Goal: Task Accomplishment & Management: Manage account settings

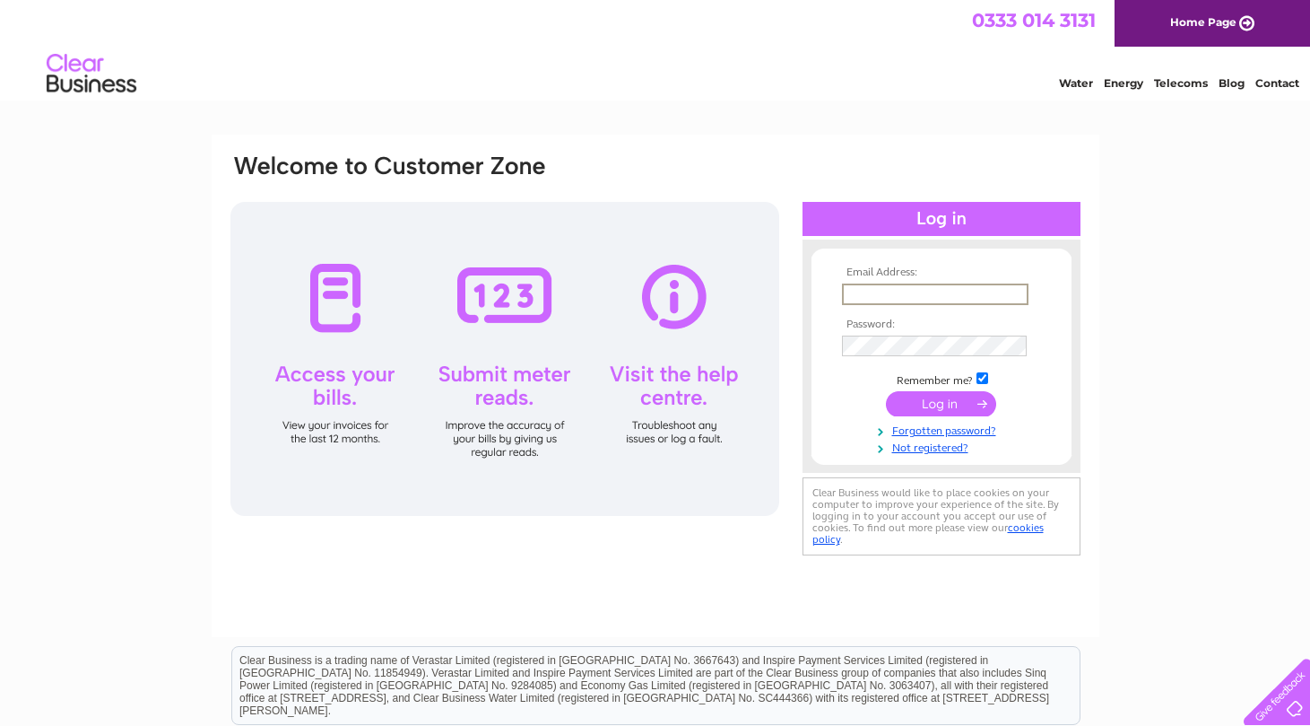
click at [1014, 291] on input "text" at bounding box center [935, 294] width 187 height 22
type input "[EMAIL_ADDRESS][DOMAIN_NAME]"
click at [1058, 300] on form "Email Address: [EMAIL_ADDRESS][DOMAIN_NAME] Password:" at bounding box center [942, 360] width 260 height 188
click at [946, 422] on link "Forgotten password?" at bounding box center [944, 427] width 204 height 17
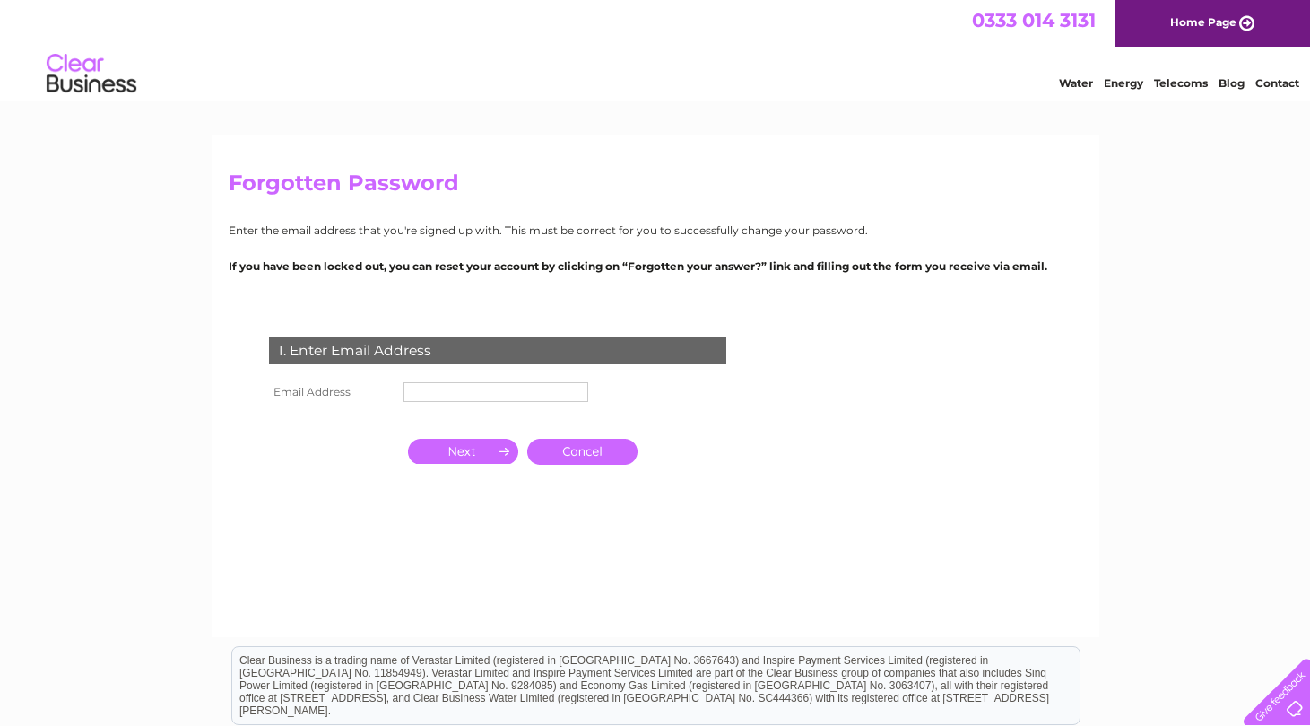
click at [446, 388] on input "text" at bounding box center [496, 392] width 185 height 20
type input "[EMAIL_ADDRESS][DOMAIN_NAME]"
click at [464, 448] on input "button" at bounding box center [463, 452] width 110 height 25
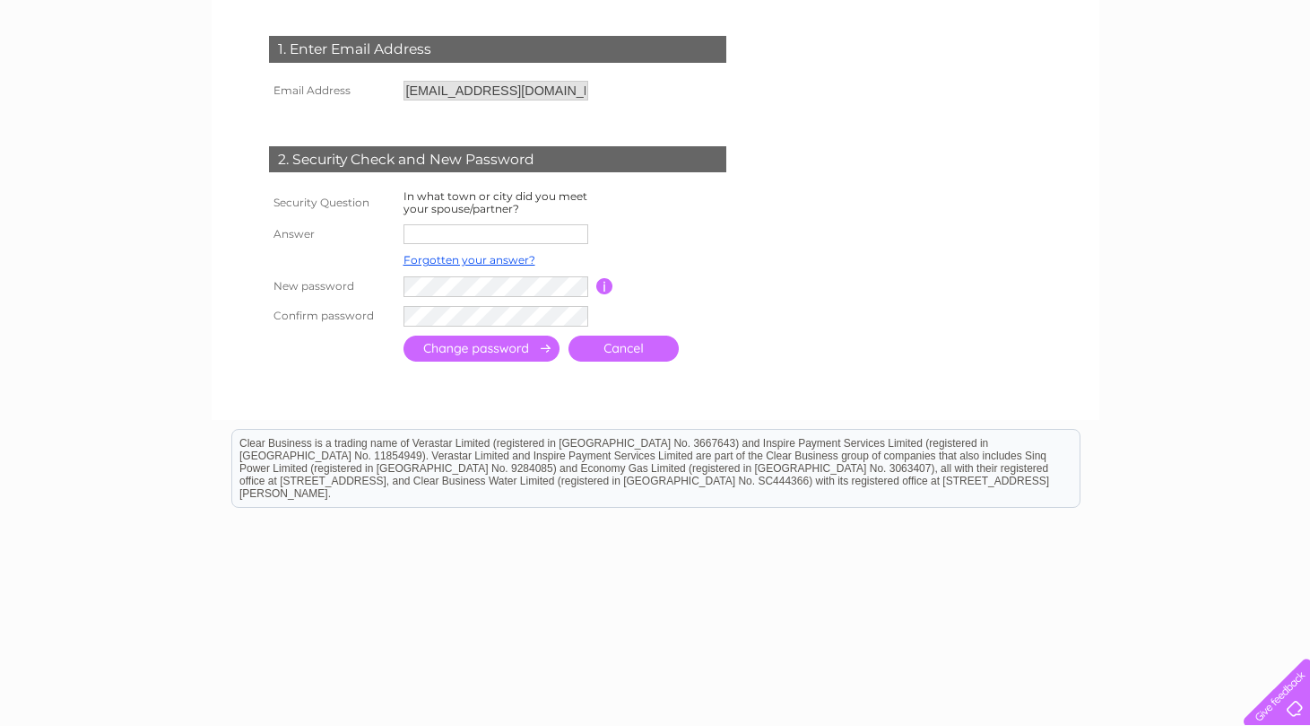
scroll to position [302, 0]
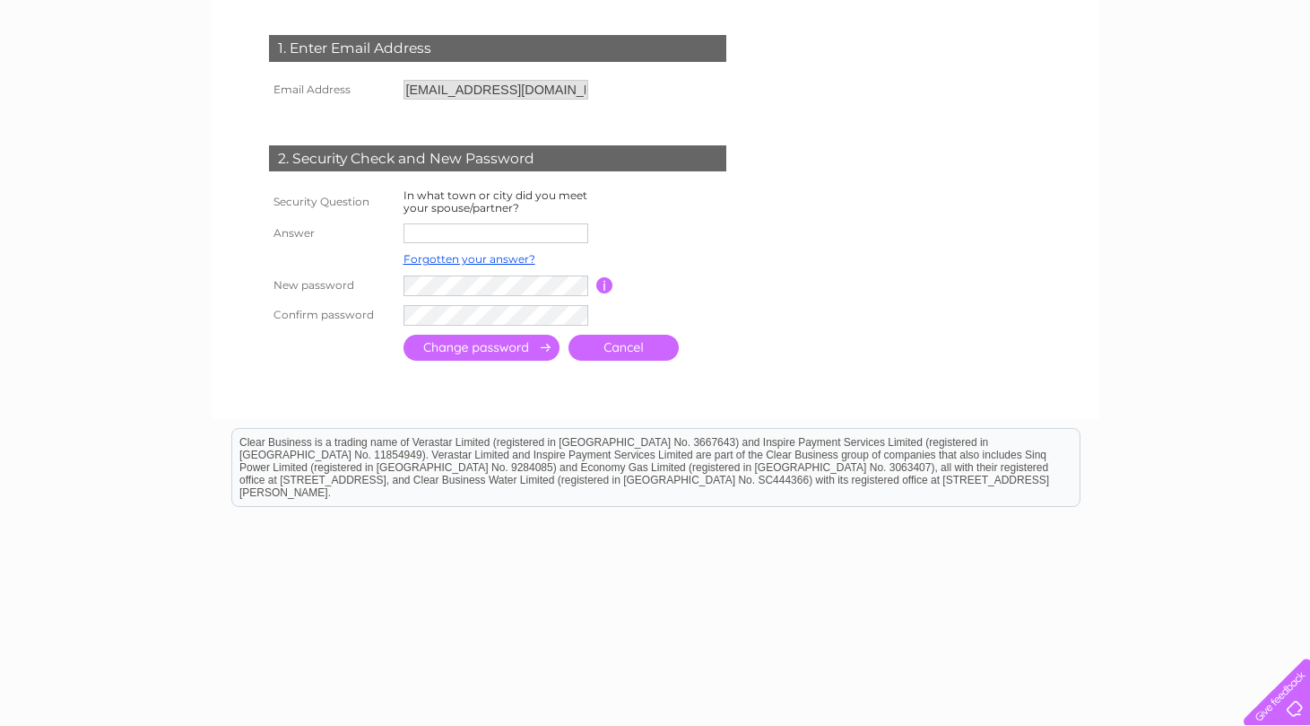
click at [472, 233] on input "text" at bounding box center [496, 233] width 185 height 20
type input "London"
click at [606, 279] on input "button" at bounding box center [604, 285] width 17 height 16
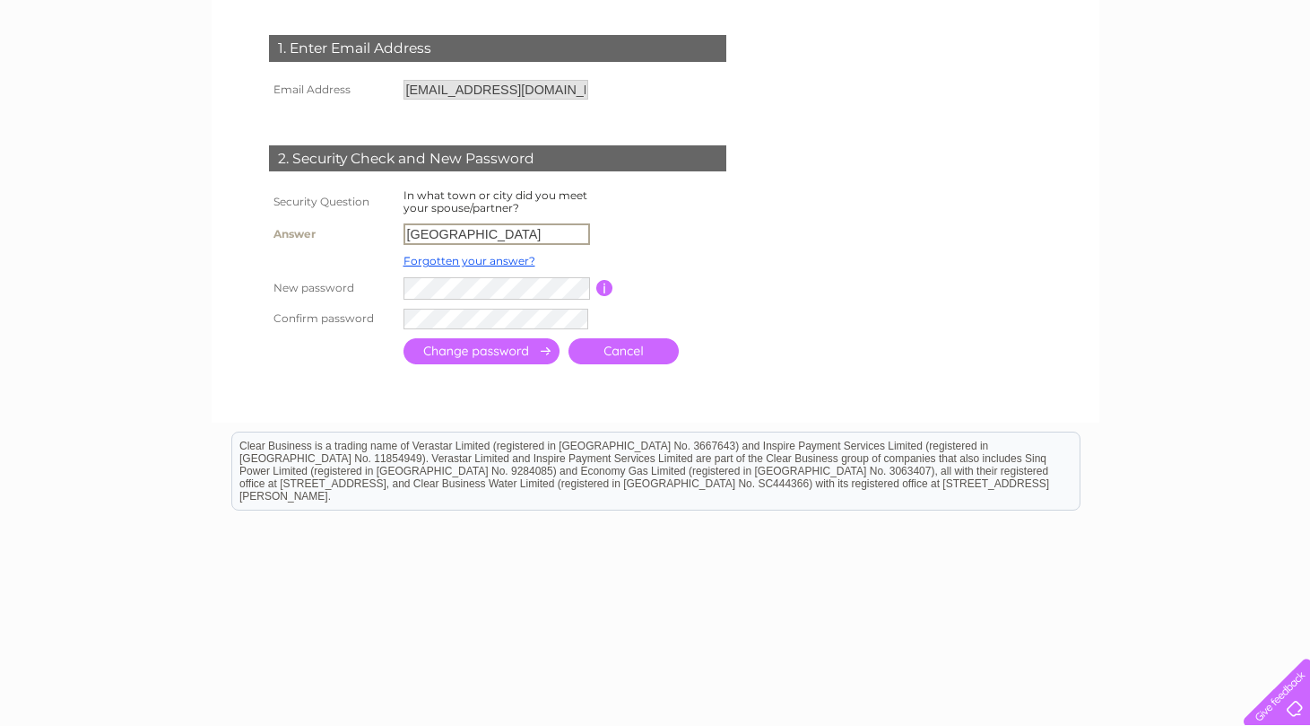
click at [475, 226] on input "London" at bounding box center [497, 234] width 187 height 22
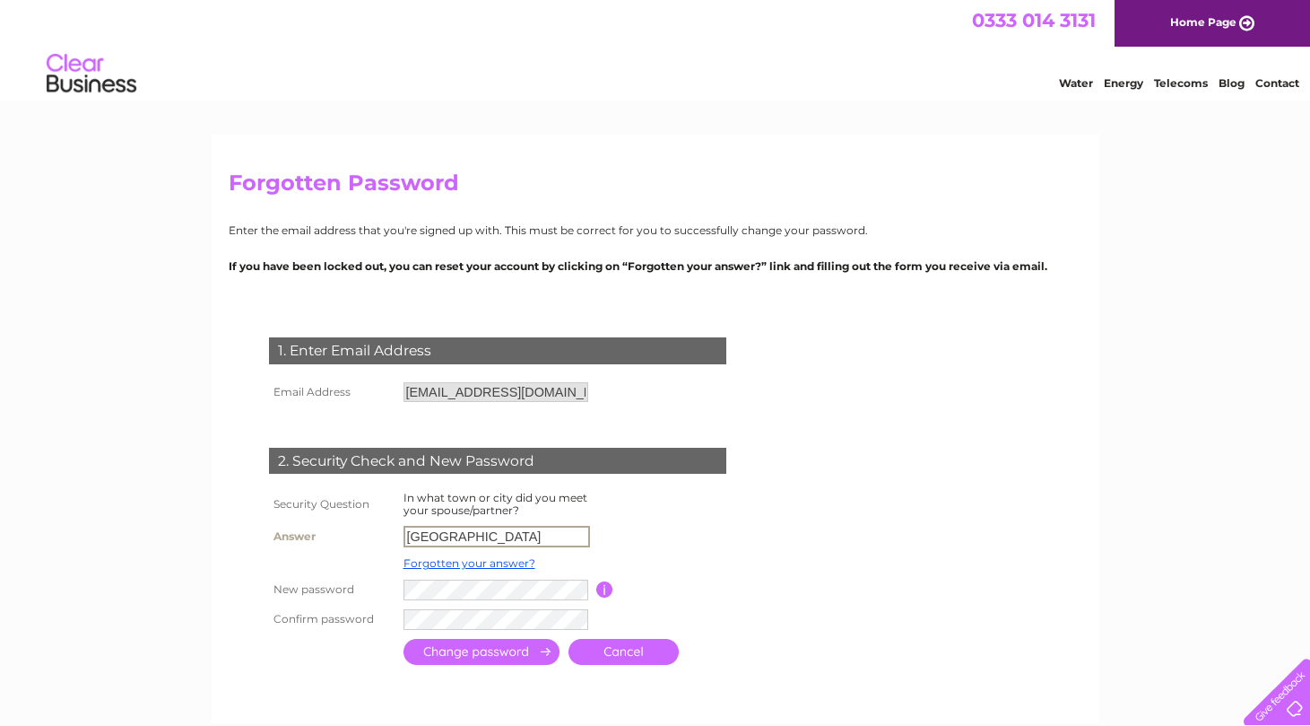
scroll to position [0, 0]
